Goal: Task Accomplishment & Management: Use online tool/utility

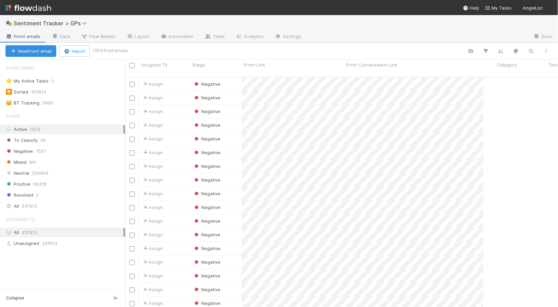
scroll to position [231, 427]
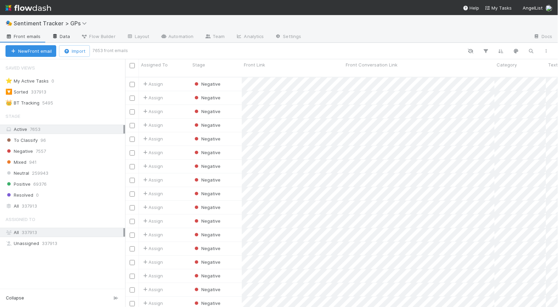
click at [63, 36] on link "Data" at bounding box center [61, 37] width 30 height 11
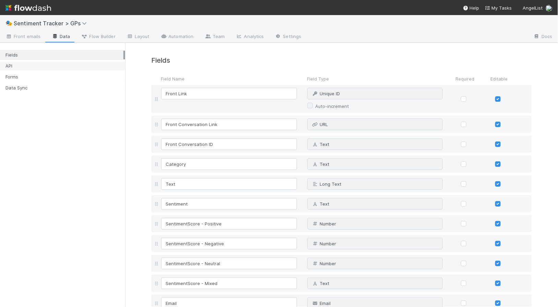
click at [44, 66] on div "API" at bounding box center [64, 66] width 118 height 9
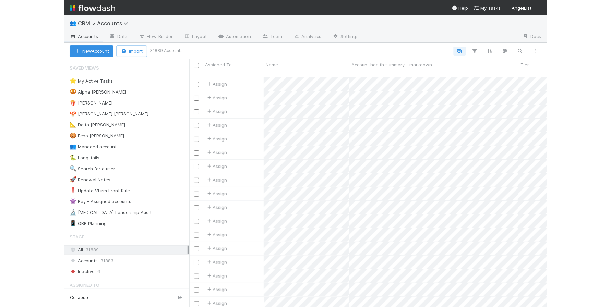
scroll to position [231, 352]
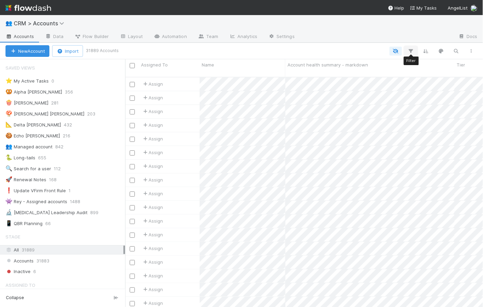
click at [407, 51] on button "button" at bounding box center [411, 51] width 12 height 9
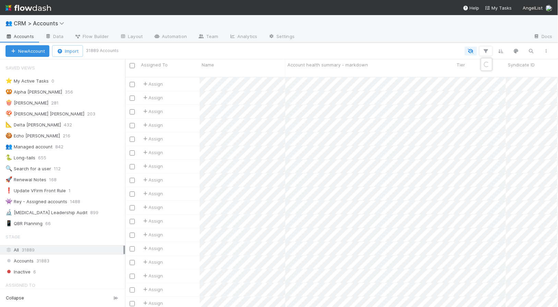
scroll to position [6, 6]
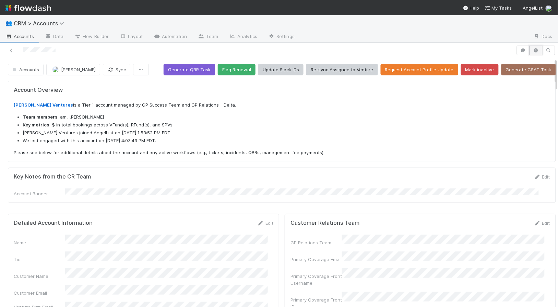
click at [530, 54] on button "button" at bounding box center [536, 51] width 13 height 10
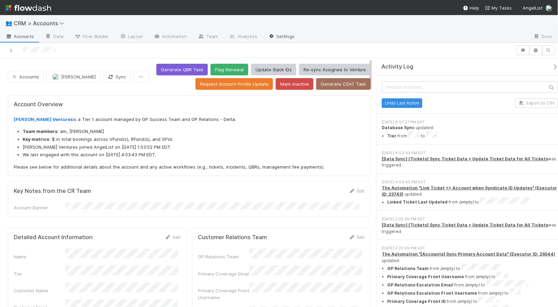
click at [279, 34] on link "Settings" at bounding box center [281, 37] width 37 height 11
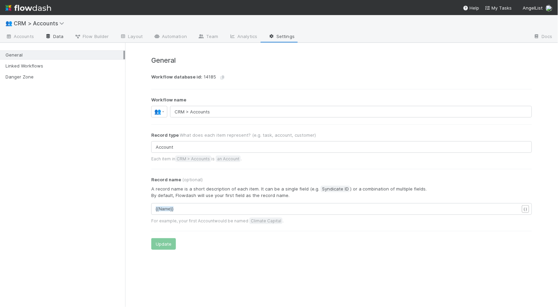
click at [47, 36] on icon at bounding box center [48, 36] width 7 height 4
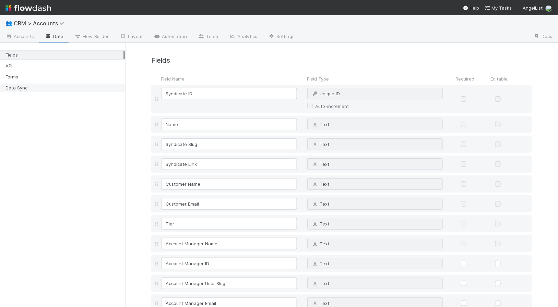
click at [54, 84] on div "Data Sync" at bounding box center [64, 88] width 118 height 9
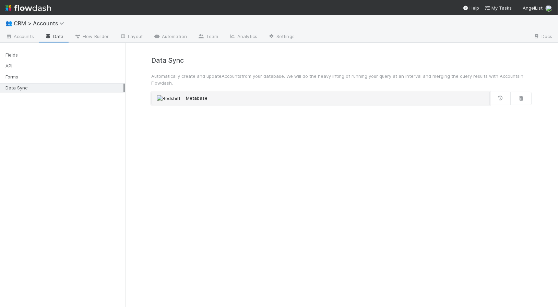
click at [206, 104] on link "Metabase" at bounding box center [320, 98] width 339 height 13
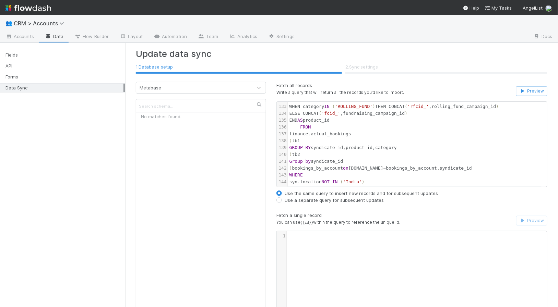
click at [362, 68] on li "2 . Sync settings" at bounding box center [446, 68] width 202 height 12
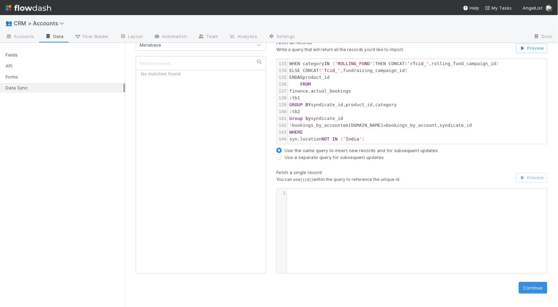
click at [12, 71] on div "Fields API Forms Data Sync" at bounding box center [62, 70] width 125 height 50
click at [12, 59] on div "Fields" at bounding box center [62, 54] width 125 height 9
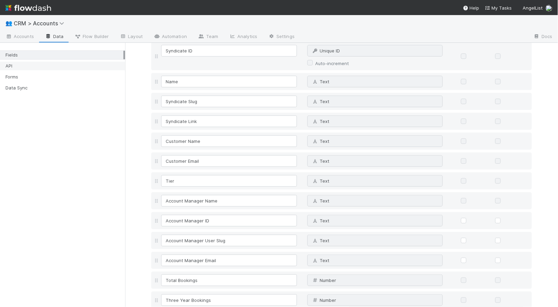
click at [12, 64] on div "API" at bounding box center [64, 66] width 118 height 9
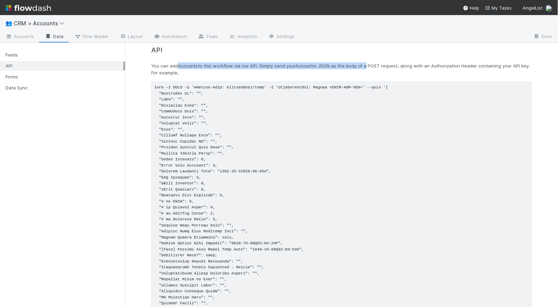
drag, startPoint x: 176, startPoint y: 67, endPoint x: 362, endPoint y: 63, distance: 186.0
click at [362, 63] on p "You can add Accounts to this workflow via our API. Simply send your Account in …" at bounding box center [341, 69] width 381 height 14
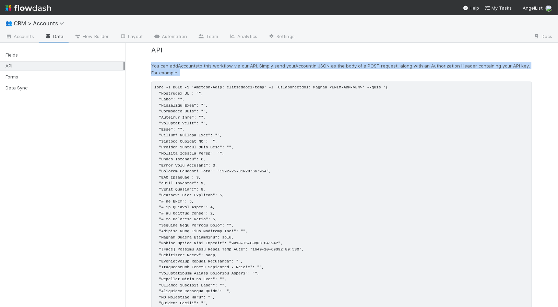
click at [362, 63] on p "You can add Accounts to this workflow via our API. Simply send your Account in …" at bounding box center [341, 69] width 381 height 14
click at [346, 72] on p "You can add Accounts to this workflow via our API. Simply send your Account in …" at bounding box center [341, 69] width 381 height 14
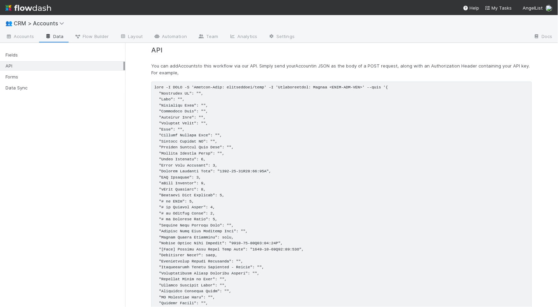
drag, startPoint x: 342, startPoint y: 63, endPoint x: 348, endPoint y: 75, distance: 13.0
click at [348, 75] on p "You can add Accounts to this workflow via our API. Simply send your Account in …" at bounding box center [341, 69] width 381 height 14
click at [356, 63] on p "You can add Accounts to this workflow via our API. Simply send your Account in …" at bounding box center [341, 69] width 381 height 14
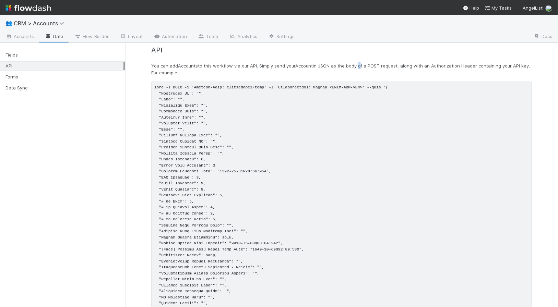
click at [356, 63] on p "You can add Accounts to this workflow via our API. Simply send your Account in …" at bounding box center [341, 69] width 381 height 14
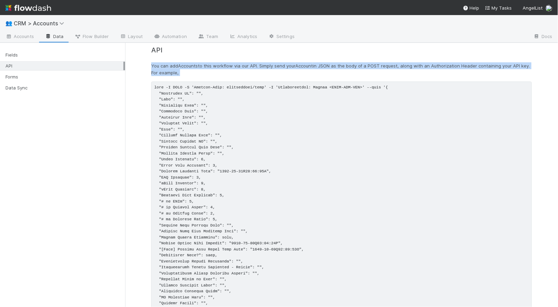
click at [356, 63] on p "You can add Accounts to this workflow via our API. Simply send your Account in …" at bounding box center [341, 69] width 381 height 14
click at [399, 63] on p "You can add Accounts to this workflow via our API. Simply send your Account in …" at bounding box center [341, 69] width 381 height 14
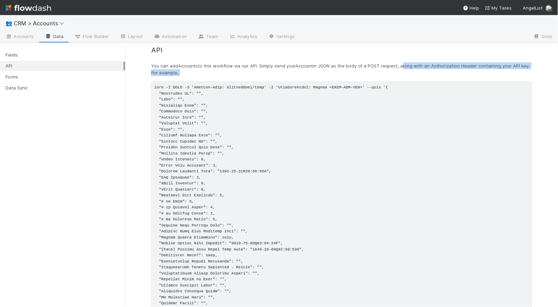
drag, startPoint x: 399, startPoint y: 63, endPoint x: 399, endPoint y: 76, distance: 13.0
click at [399, 76] on p "You can add Accounts to this workflow via our API. Simply send your Account in …" at bounding box center [341, 69] width 381 height 14
click at [297, 62] on p "You can add Accounts to this workflow via our API. Simply send your Account in …" at bounding box center [341, 69] width 381 height 14
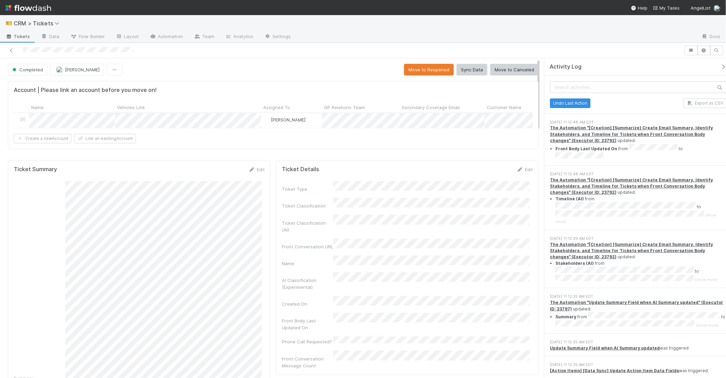
click at [702, 294] on div "8/22/25, 11:12:35 AM EDT" at bounding box center [638, 297] width 176 height 6
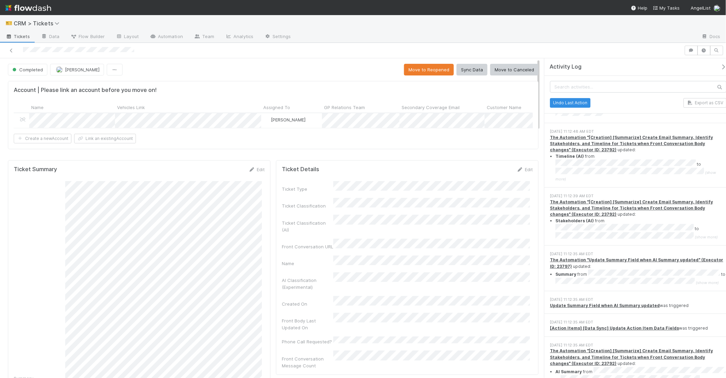
scroll to position [88, 0]
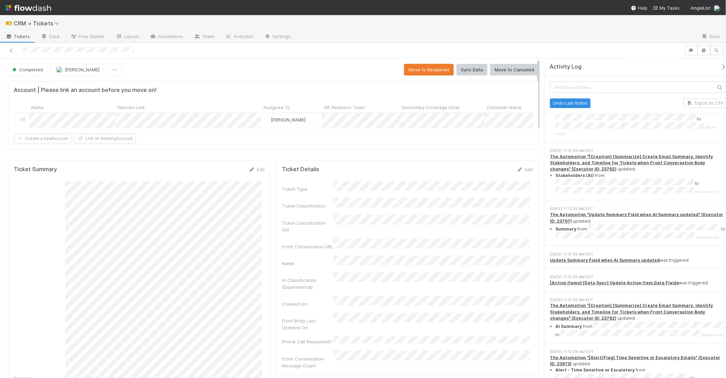
click at [698, 237] on div "8/22/25, 11:12:35 AM EDT The Automation "Update Summary Field when AI Summary u…" at bounding box center [637, 223] width 187 height 46
click at [698, 212] on strong "The Automation "Update Summary Field when AI Summary updated" (Executor ID: 237…" at bounding box center [636, 217] width 173 height 11
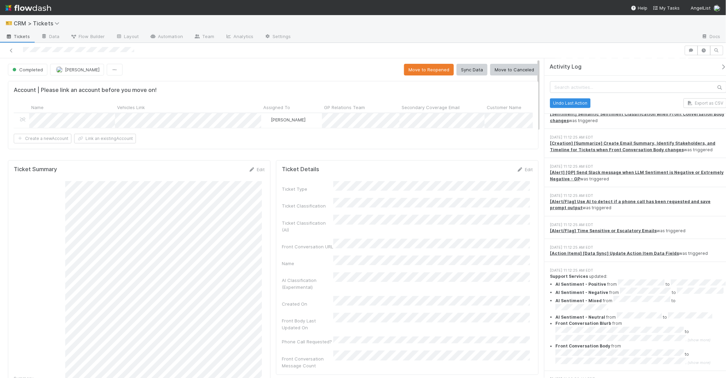
scroll to position [434, 0]
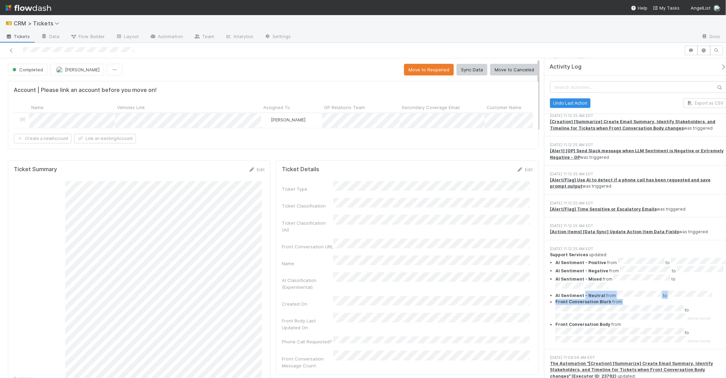
click at [600, 282] on ul "AI Sentiment - Positive from to AI Sentiment - Negative from to AI Sentiment - …" at bounding box center [638, 301] width 176 height 86
click at [601, 299] on strong "Front Conversation Blurb" at bounding box center [583, 301] width 56 height 5
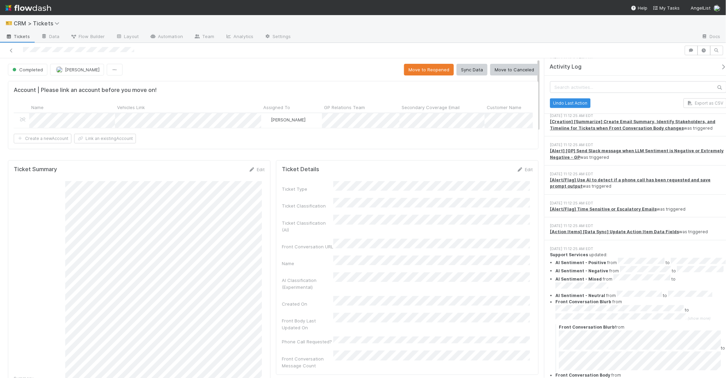
click at [568, 299] on strong "Front Conversation Blurb" at bounding box center [583, 301] width 56 height 5
click at [569, 299] on strong "Front Conversation Blurb" at bounding box center [583, 301] width 56 height 5
click at [573, 268] on strong "AI Sentiment - Negative" at bounding box center [581, 270] width 53 height 5
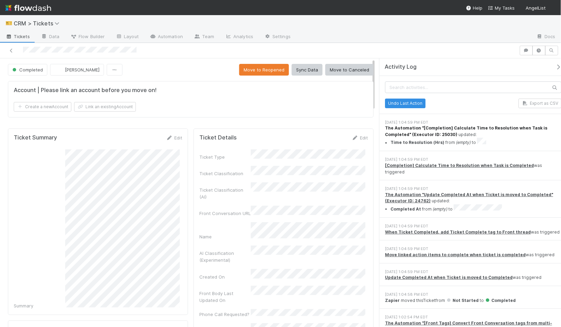
click at [458, 127] on strong "The Automation "[Completion] Calculate Time to Resolution when Task is Complete…" at bounding box center [466, 130] width 162 height 11
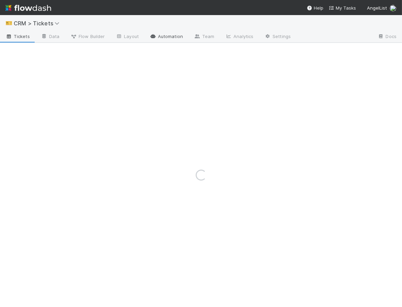
click at [155, 38] on icon at bounding box center [153, 36] width 7 height 4
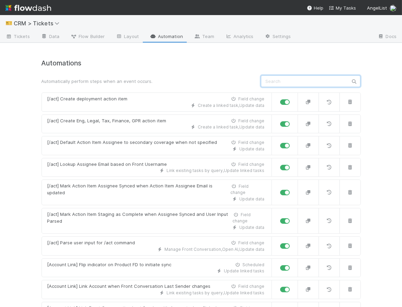
click at [291, 85] on input "text" at bounding box center [310, 81] width 99 height 12
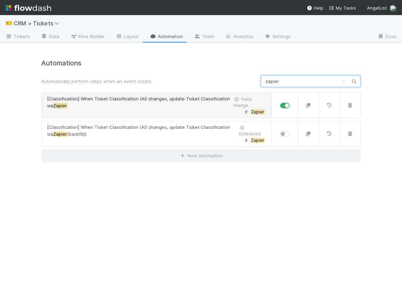
type input "zapier"
click at [176, 115] on div "Zapier" at bounding box center [155, 112] width 217 height 6
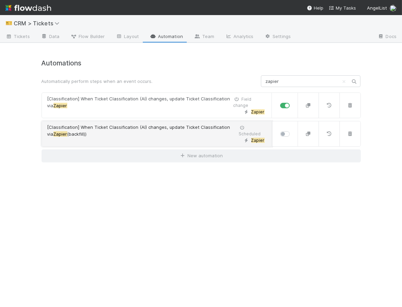
click at [165, 139] on div "Zapier" at bounding box center [155, 141] width 217 height 6
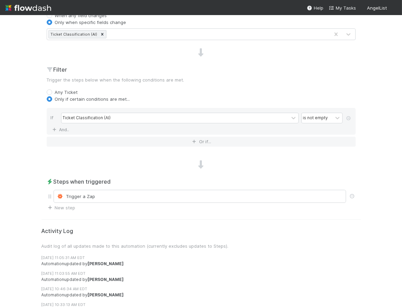
scroll to position [224, 0]
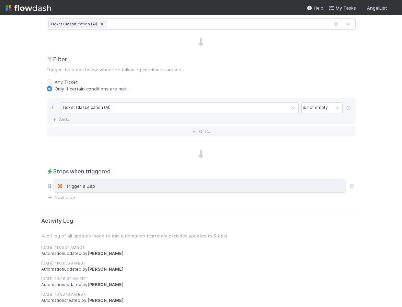
click at [107, 186] on div "Trigger a Zap" at bounding box center [200, 186] width 286 height 7
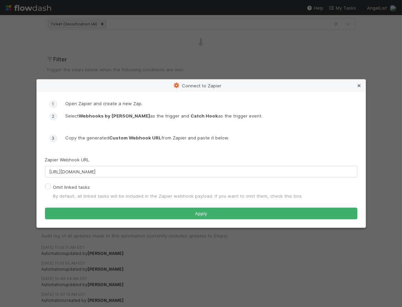
click at [360, 84] on icon at bounding box center [359, 86] width 7 height 4
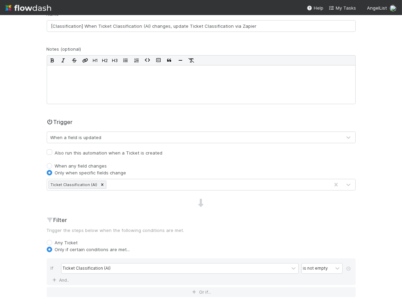
scroll to position [0, 0]
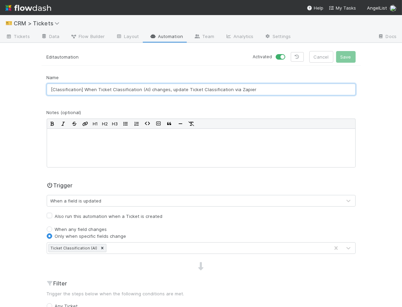
click at [103, 90] on input "[Classification] When Ticket Classification (AI) changes, update Ticket Classif…" at bounding box center [201, 90] width 309 height 12
click at [279, 91] on input "[Classification] When Ticket Classification (AI) changes, update Ticket Classif…" at bounding box center [201, 90] width 309 height 12
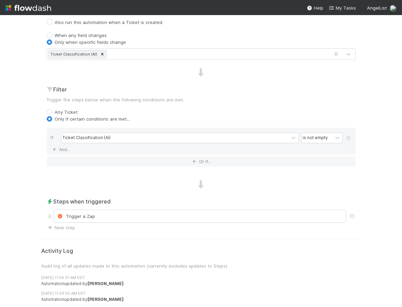
scroll to position [224, 0]
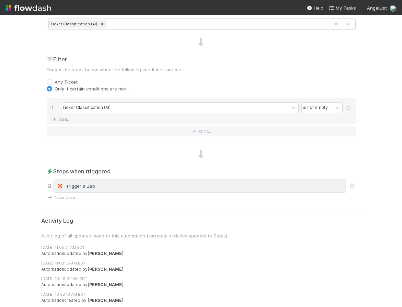
click at [103, 186] on div "Trigger a Zap" at bounding box center [200, 186] width 286 height 7
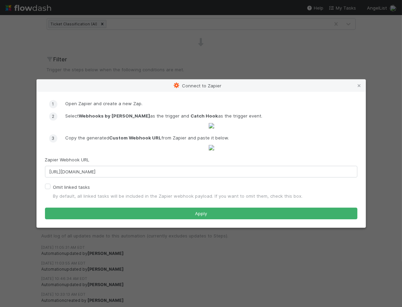
click at [131, 220] on form "Open Zapier and create a new Zap. Select Webhooks by Zapier as the trigger and …" at bounding box center [201, 159] width 312 height 119
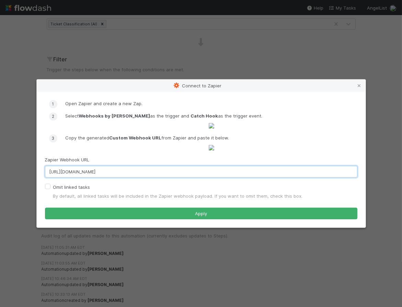
click at [132, 178] on input "[URL][DOMAIN_NAME]" at bounding box center [201, 172] width 312 height 12
paste input "8002049/utlfde5"
click at [162, 178] on input "[URL][DOMAIN_NAME]" at bounding box center [201, 172] width 312 height 12
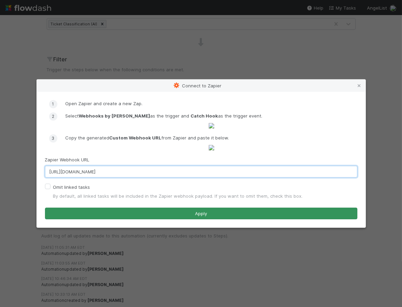
type input "[URL][DOMAIN_NAME]"
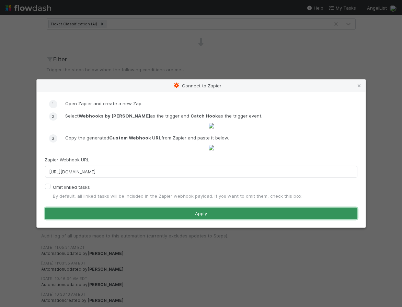
click at [180, 220] on button "Apply" at bounding box center [201, 214] width 312 height 12
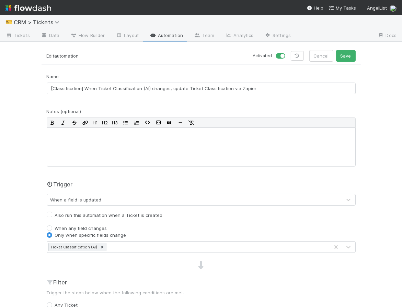
scroll to position [0, 0]
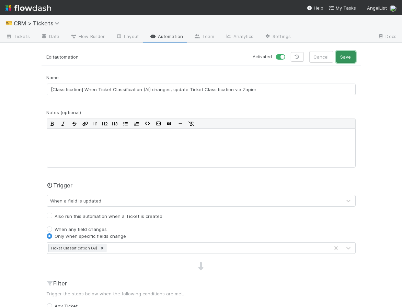
click at [345, 57] on button "Save" at bounding box center [346, 57] width 20 height 12
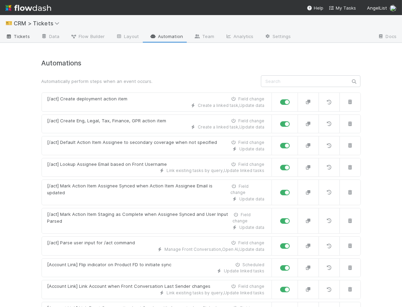
click at [14, 34] on span "Tickets" at bounding box center [17, 36] width 24 height 7
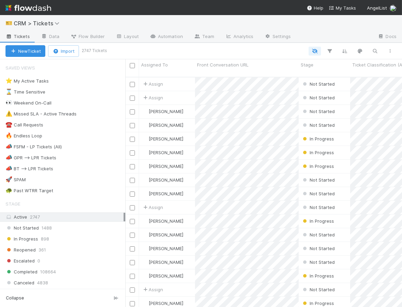
scroll to position [231, 270]
click at [340, 108] on div "Not Started" at bounding box center [323, 111] width 51 height 13
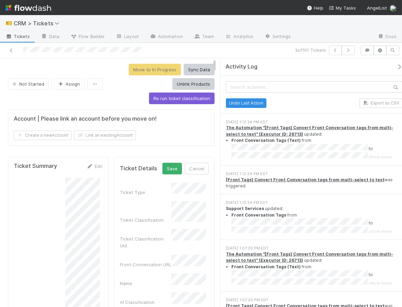
click at [162, 163] on button "Save" at bounding box center [172, 169] width 20 height 12
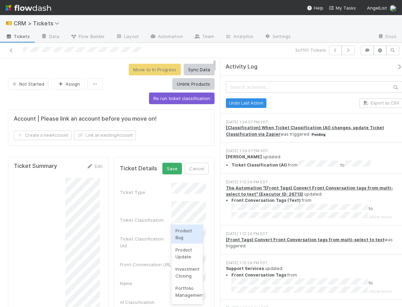
click at [155, 236] on div "Ticket Classification (AI)" at bounding box center [164, 239] width 89 height 20
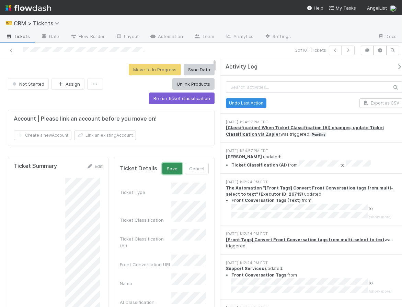
click at [174, 174] on button "Save" at bounding box center [172, 169] width 20 height 12
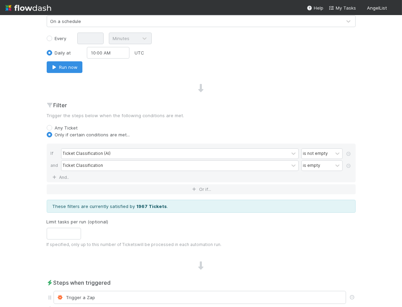
scroll to position [260, 0]
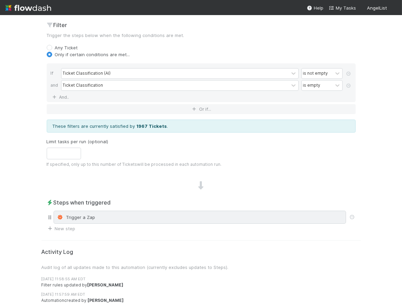
click at [111, 217] on div "Trigger a Zap" at bounding box center [200, 217] width 286 height 7
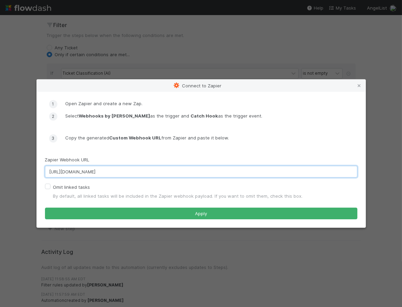
click at [106, 178] on input "[URL][DOMAIN_NAME]" at bounding box center [201, 172] width 312 height 12
paste input "8002049/utlfde5"
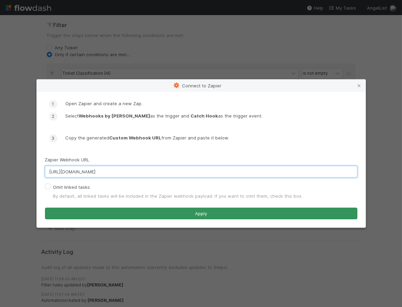
type input "[URL][DOMAIN_NAME]"
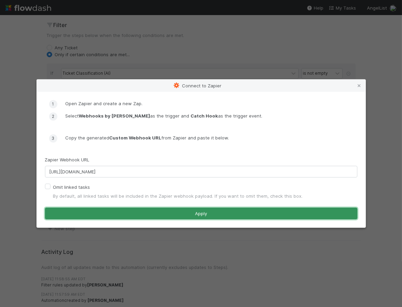
click at [171, 220] on button "Apply" at bounding box center [201, 214] width 312 height 12
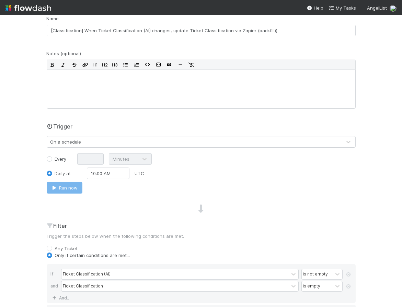
scroll to position [0, 0]
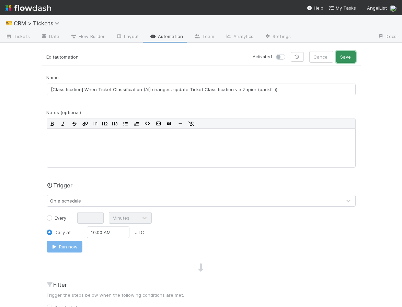
click at [349, 54] on button "Save" at bounding box center [346, 57] width 20 height 12
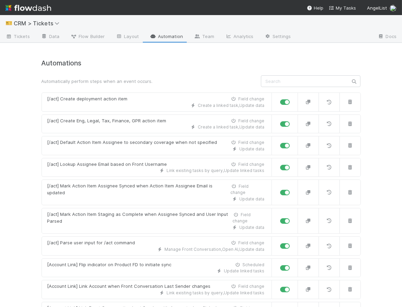
click at [286, 85] on input "text" at bounding box center [310, 81] width 99 height 12
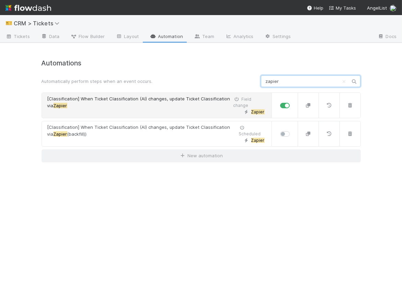
type input "zapier"
click at [189, 108] on span "[Classification] When Ticket Classification (AI) changes, update Ticket Classif…" at bounding box center [140, 102] width 186 height 13
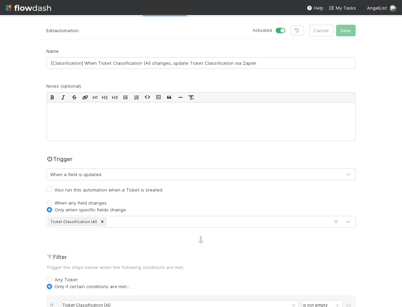
scroll to position [42, 0]
